Goal: Information Seeking & Learning: Learn about a topic

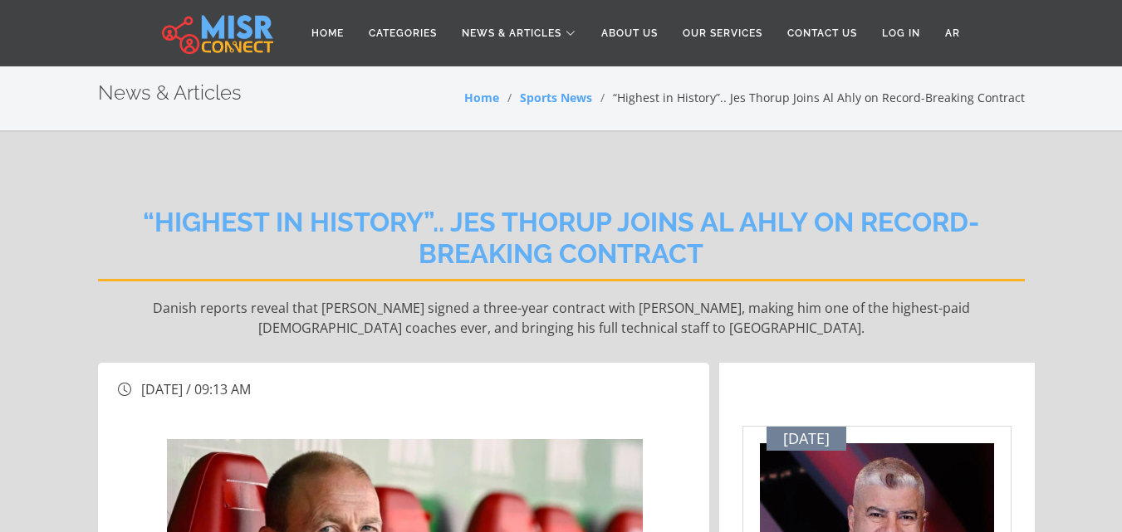
click at [601, 224] on h2 "“Highest in History”.. Jes Thorup Joins Al Ahly on Record-Breaking Contract" at bounding box center [561, 244] width 927 height 75
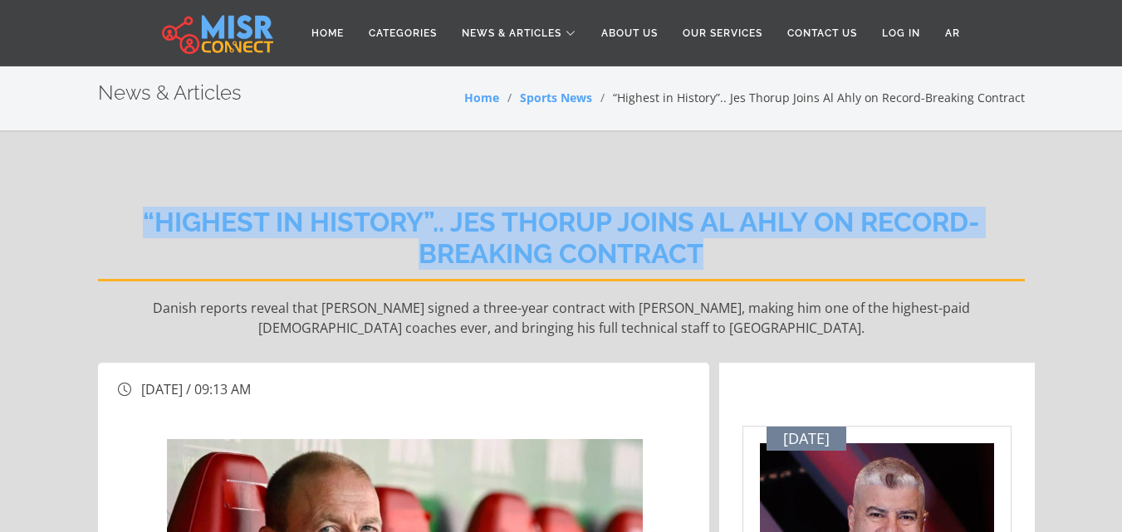
click at [601, 224] on h2 "“Highest in History”.. Jes Thorup Joins Al Ahly on Record-Breaking Contract" at bounding box center [561, 244] width 927 height 75
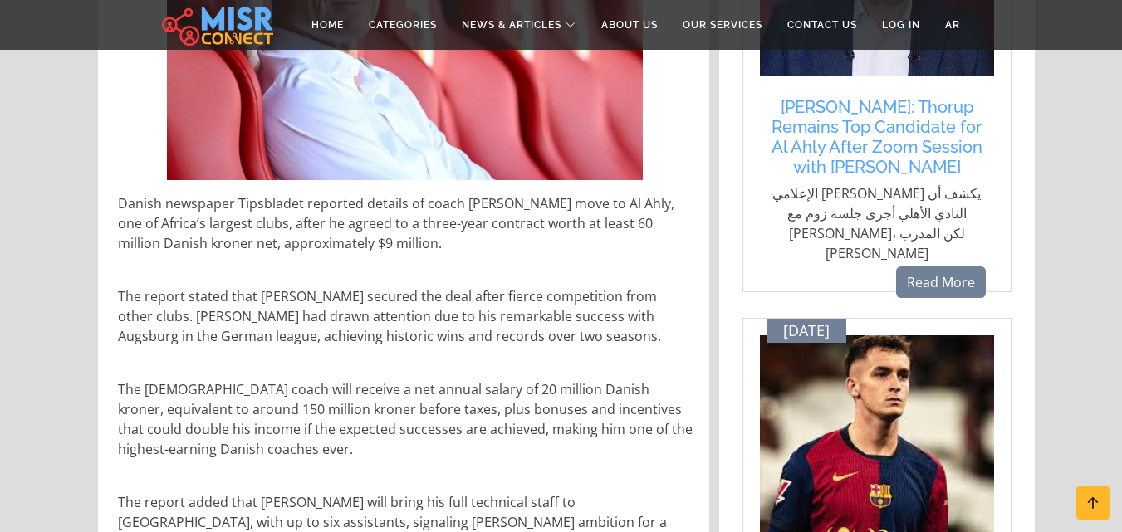
scroll to position [581, 0]
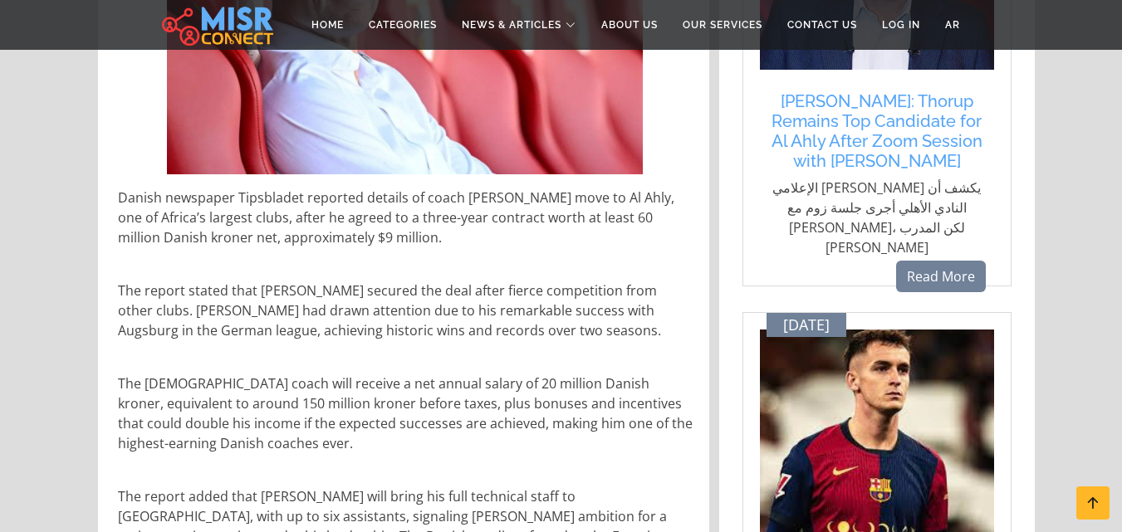
click at [492, 212] on p "Danish newspaper Tipsbladet reported details of coach [PERSON_NAME] move to Al …" at bounding box center [405, 218] width 575 height 60
copy p "contract"
click at [477, 298] on p "The report stated that [PERSON_NAME] secured the deal after fierce competition …" at bounding box center [405, 311] width 575 height 60
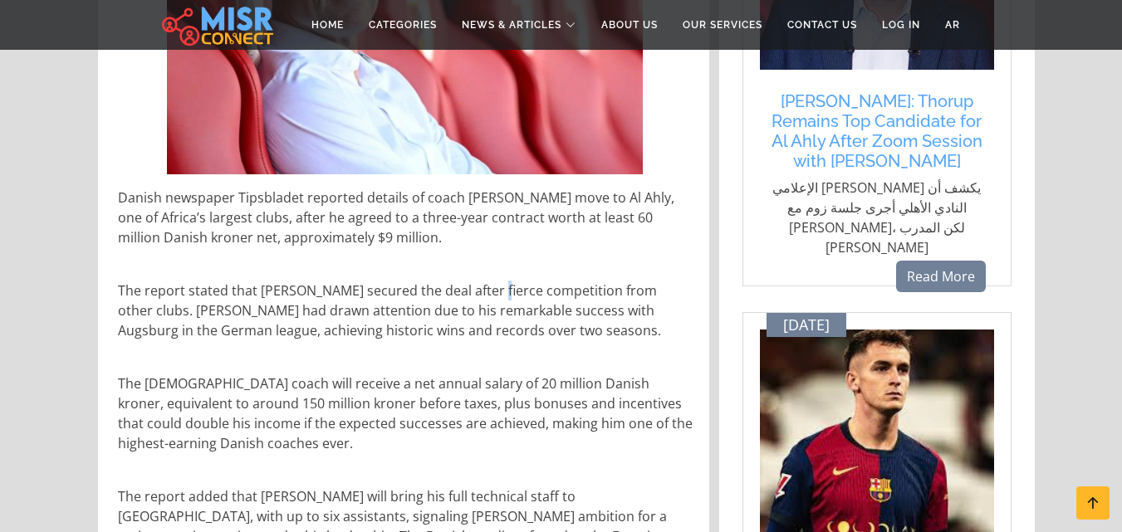
click at [477, 298] on p "The report stated that [PERSON_NAME] secured the deal after fierce competition …" at bounding box center [405, 311] width 575 height 60
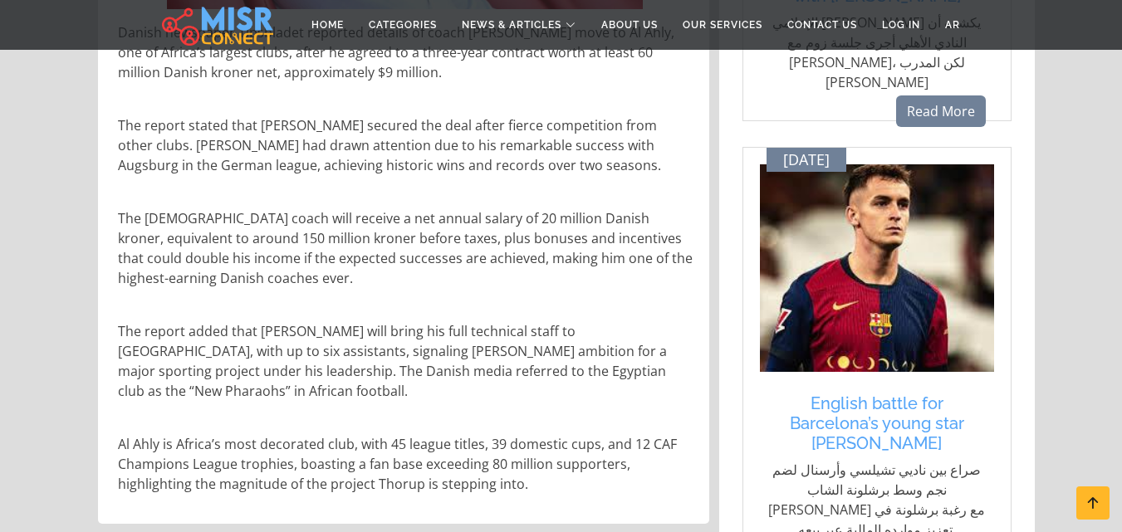
scroll to position [747, 0]
click at [368, 237] on p "The [DEMOGRAPHIC_DATA] coach will receive a net annual salary of 20 million Dan…" at bounding box center [405, 248] width 575 height 80
click at [498, 345] on p "The report added that [PERSON_NAME] will bring his full technical staff to [GEO…" at bounding box center [405, 360] width 575 height 80
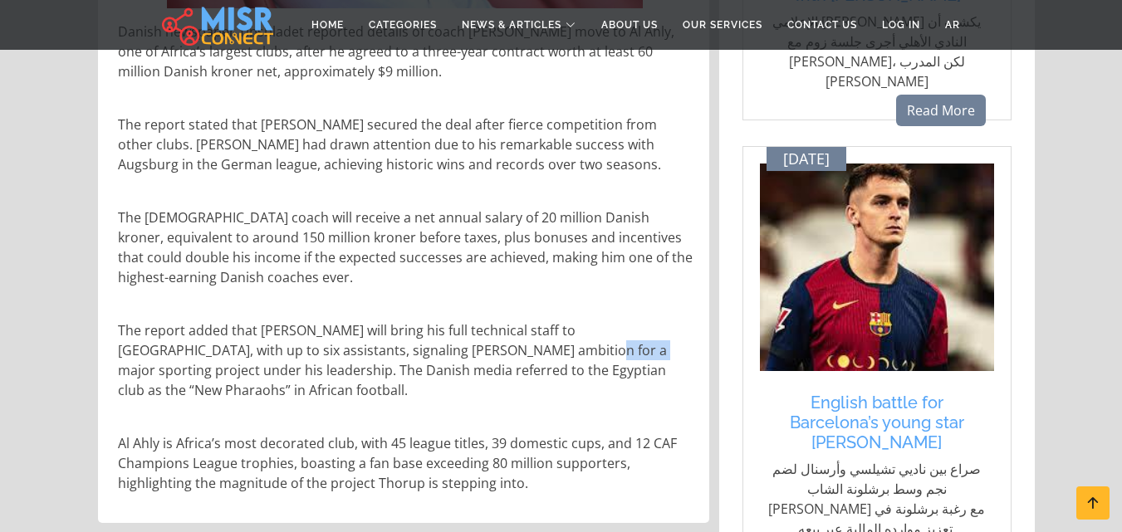
click at [498, 345] on p "The report added that [PERSON_NAME] will bring his full technical staff to [GEO…" at bounding box center [405, 360] width 575 height 80
click at [511, 237] on p "The [DEMOGRAPHIC_DATA] coach will receive a net annual salary of 20 million Dan…" at bounding box center [405, 248] width 575 height 80
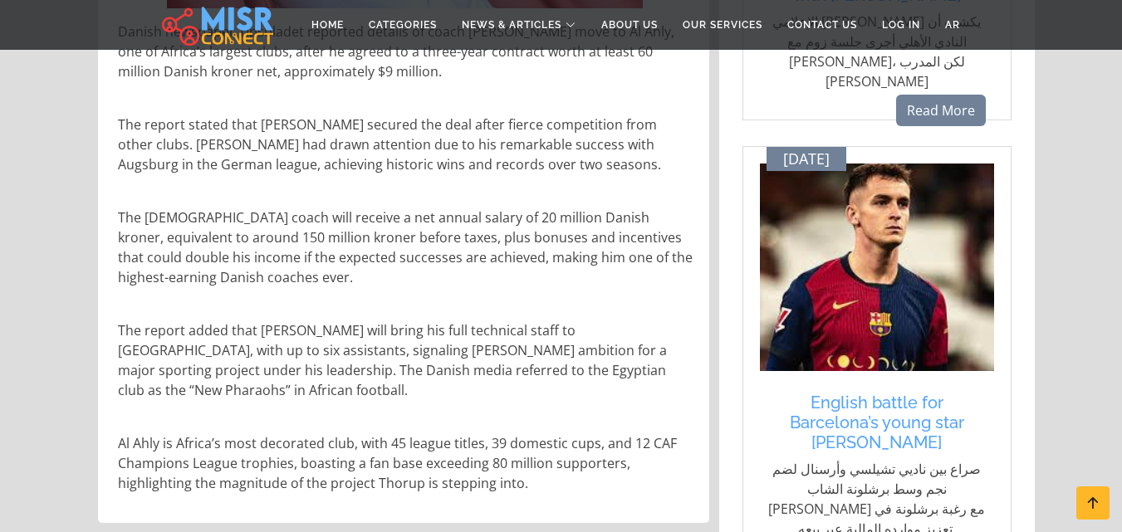
click at [628, 350] on p "The report added that [PERSON_NAME] will bring his full technical staff to [GEO…" at bounding box center [405, 360] width 575 height 80
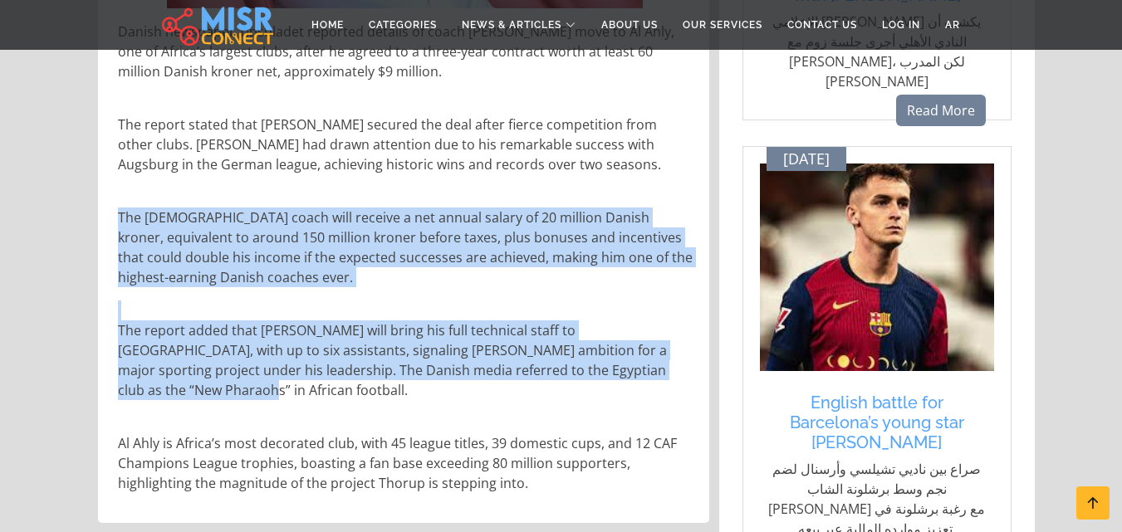
drag, startPoint x: 648, startPoint y: 374, endPoint x: 119, endPoint y: 220, distance: 551.8
click at [119, 220] on div "Danish newspaper Tipsbladet reported details of coach [PERSON_NAME] move to Al …" at bounding box center [405, 257] width 594 height 498
copy div "The [DEMOGRAPHIC_DATA] coach will receive a net annual salary of 20 million Dan…"
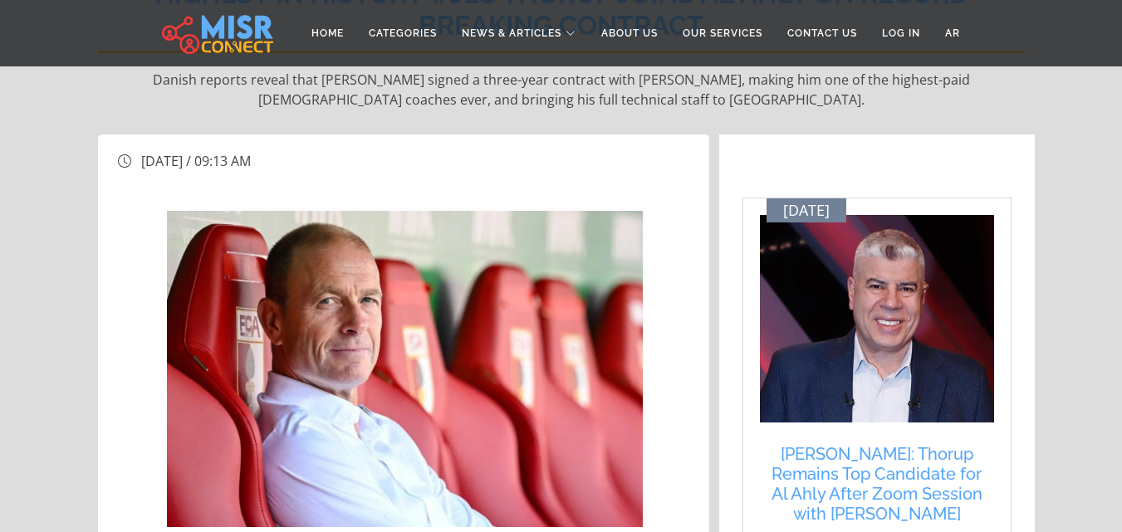
scroll to position [0, 0]
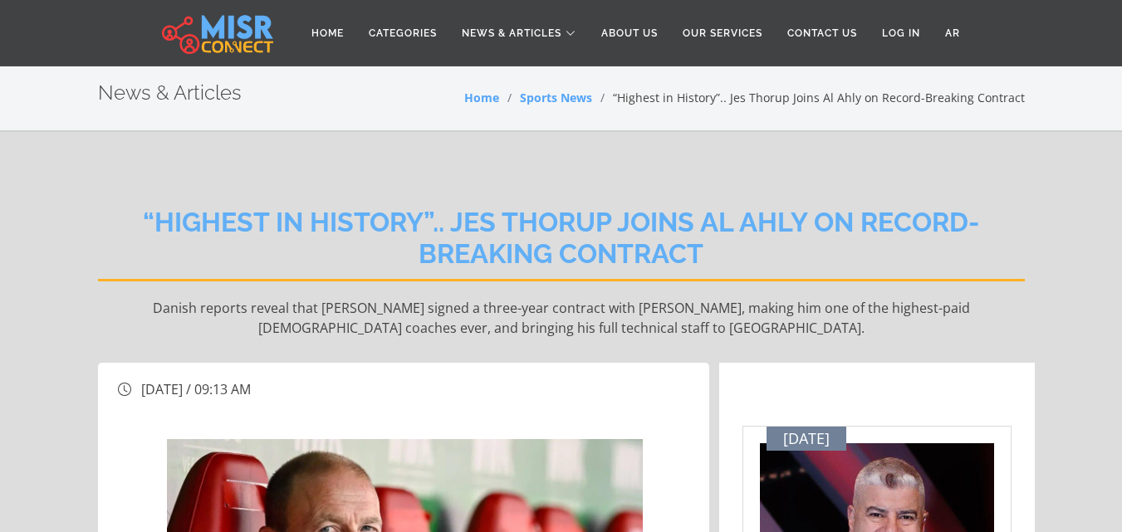
click at [697, 232] on h2 "“Highest in History”.. Jes Thorup Joins Al Ahly on Record-Breaking Contract" at bounding box center [561, 244] width 927 height 75
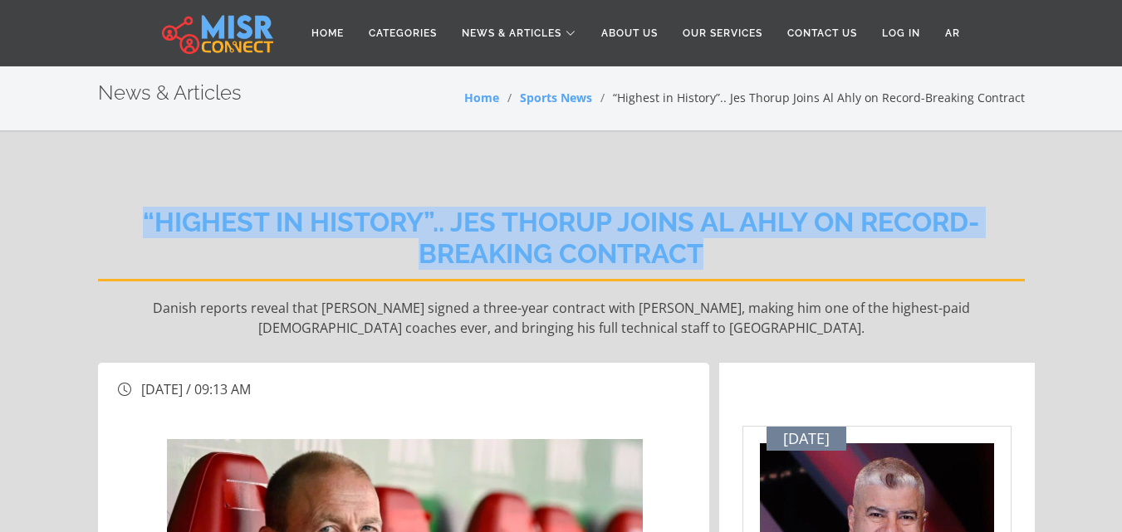
click at [697, 232] on h2 "“Highest in History”.. Jes Thorup Joins Al Ahly on Record-Breaking Contract" at bounding box center [561, 244] width 927 height 75
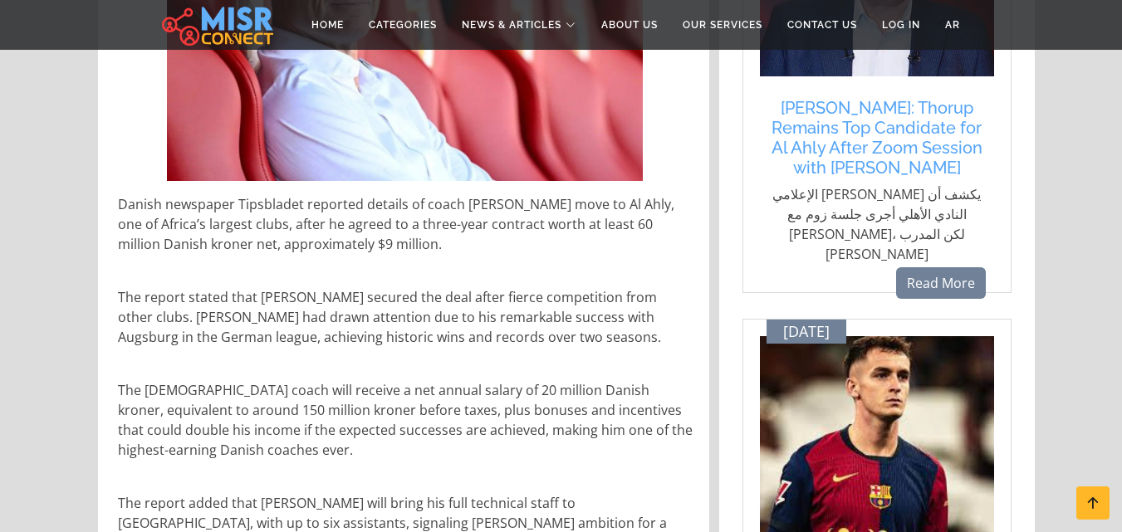
scroll to position [581, 0]
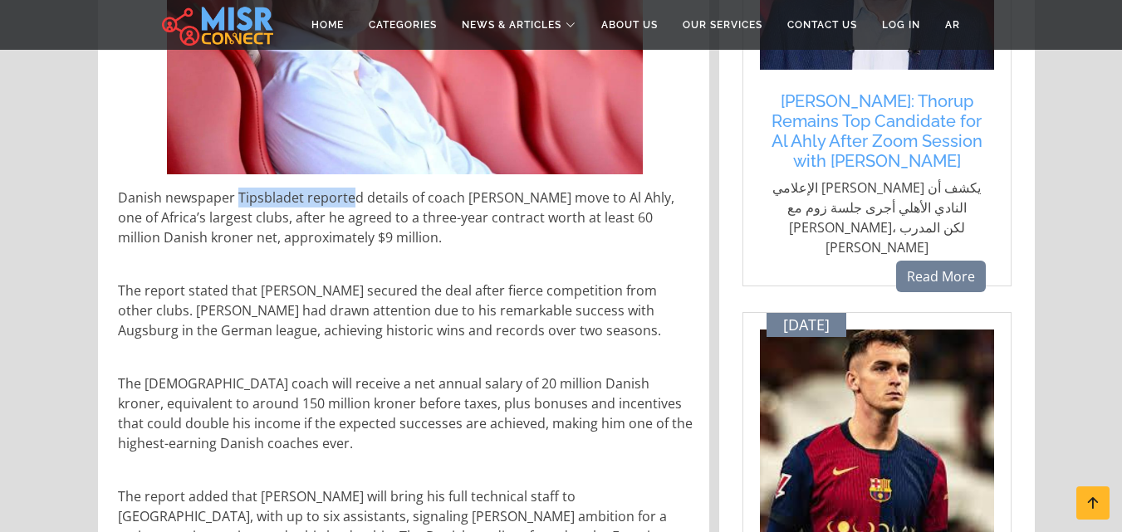
drag, startPoint x: 239, startPoint y: 197, endPoint x: 354, endPoint y: 200, distance: 114.6
click at [354, 200] on p "Danish newspaper Tipsbladet reported details of coach [PERSON_NAME] move to Al …" at bounding box center [405, 218] width 575 height 60
click at [301, 198] on p "Danish newspaper Tipsbladet reported details of coach [PERSON_NAME] move to Al …" at bounding box center [405, 218] width 575 height 60
drag, startPoint x: 301, startPoint y: 198, endPoint x: 238, endPoint y: 193, distance: 63.2
click at [238, 193] on p "Danish newspaper Tipsbladet reported details of coach [PERSON_NAME] move to Al …" at bounding box center [405, 218] width 575 height 60
